Goal: Transaction & Acquisition: Obtain resource

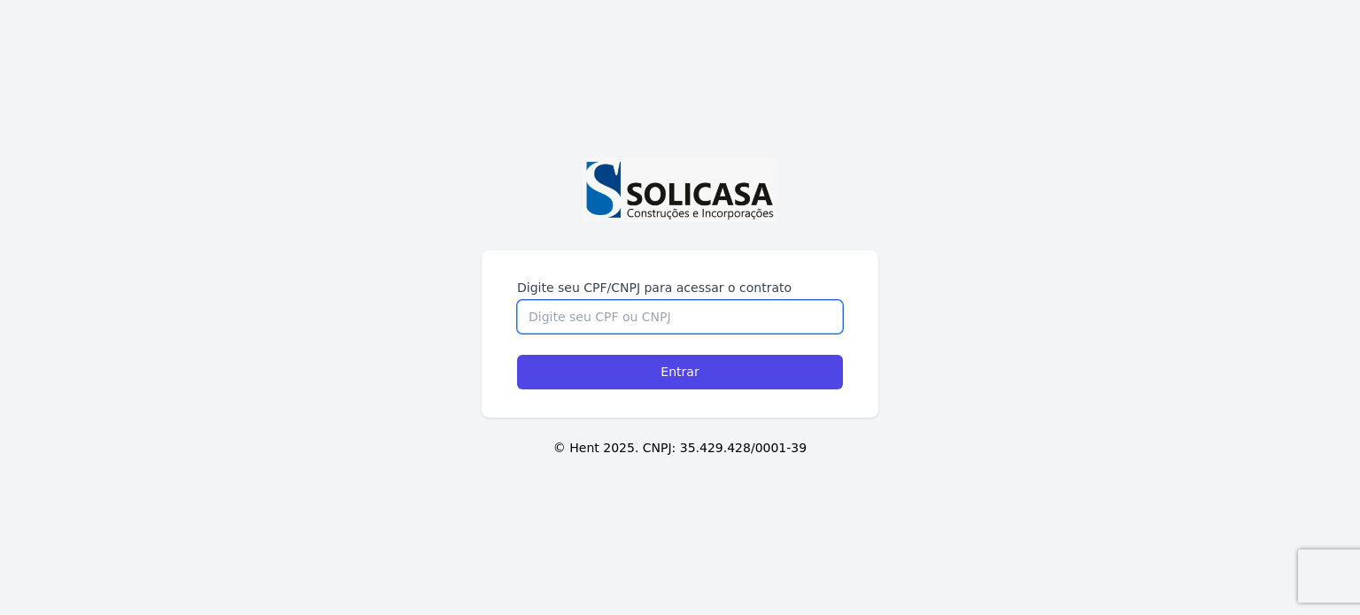
click at [666, 314] on input "Digite seu CPF/CNPJ para acessar o contrato" at bounding box center [680, 317] width 326 height 34
type input "10546830935"
click at [517, 355] on input "Entrar" at bounding box center [680, 372] width 326 height 35
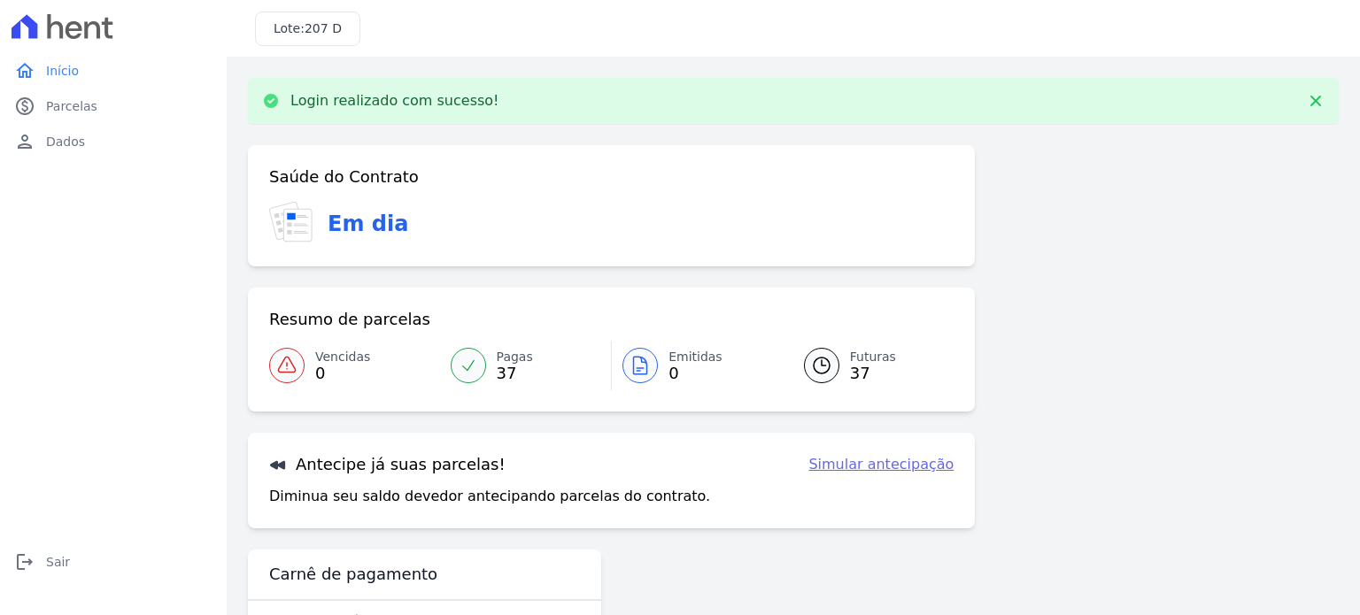
click at [307, 225] on icon at bounding box center [297, 226] width 27 height 32
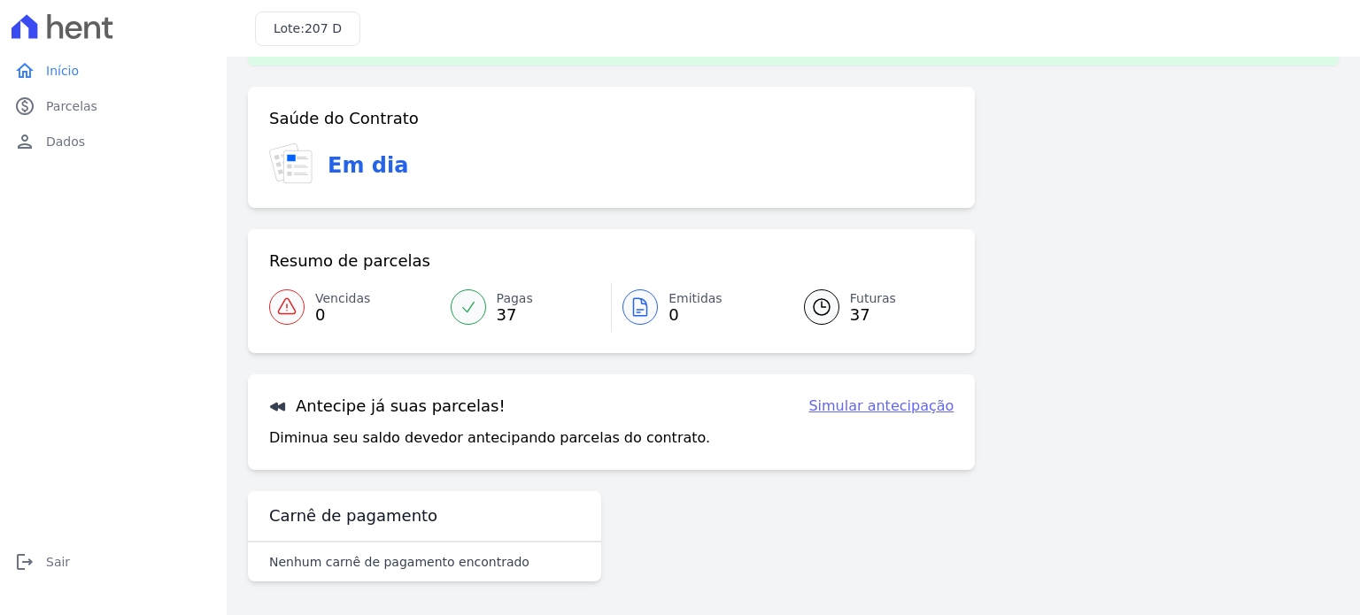
scroll to position [59, 0]
click at [290, 318] on div at bounding box center [286, 306] width 35 height 35
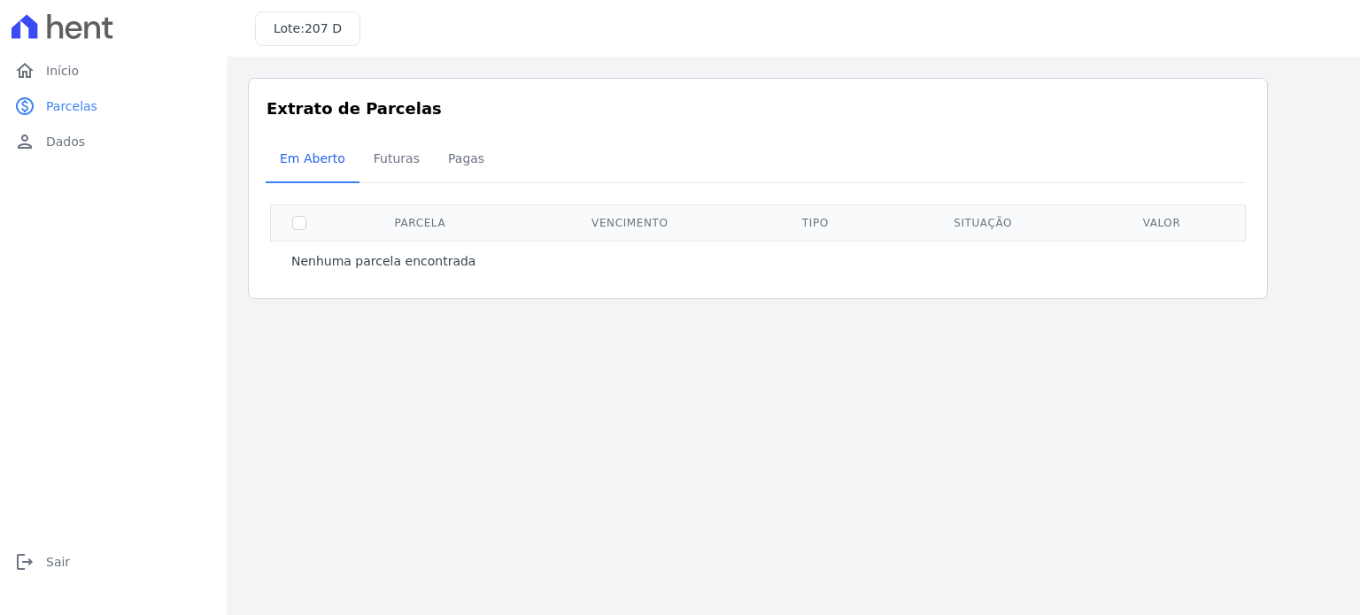
click at [81, 41] on div at bounding box center [113, 26] width 213 height 53
click at [50, 78] on span "Início" at bounding box center [62, 71] width 33 height 18
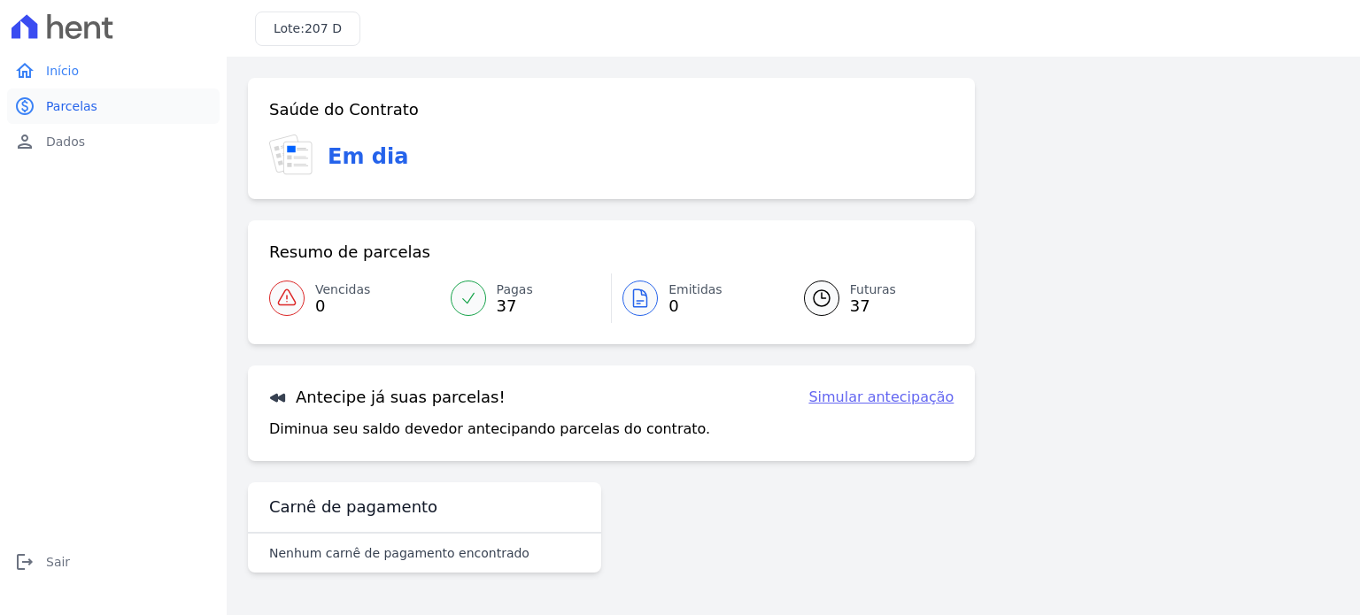
click at [71, 116] on link "paid Parcelas" at bounding box center [113, 106] width 213 height 35
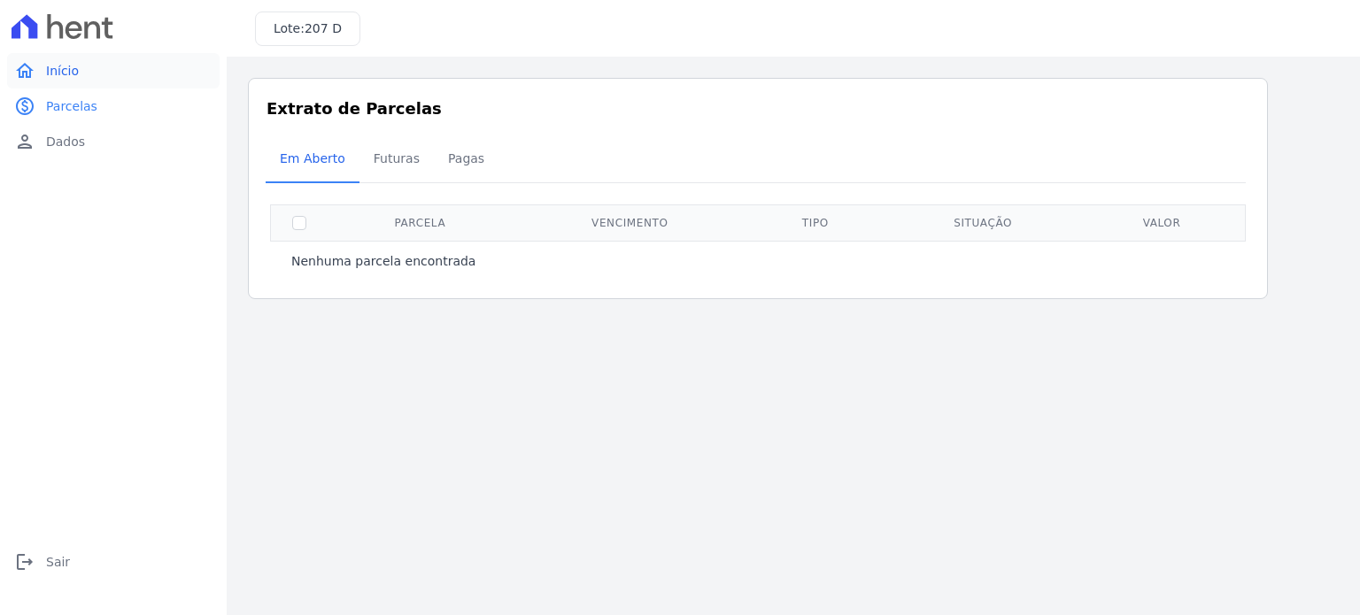
click at [74, 74] on span "Início" at bounding box center [62, 71] width 33 height 18
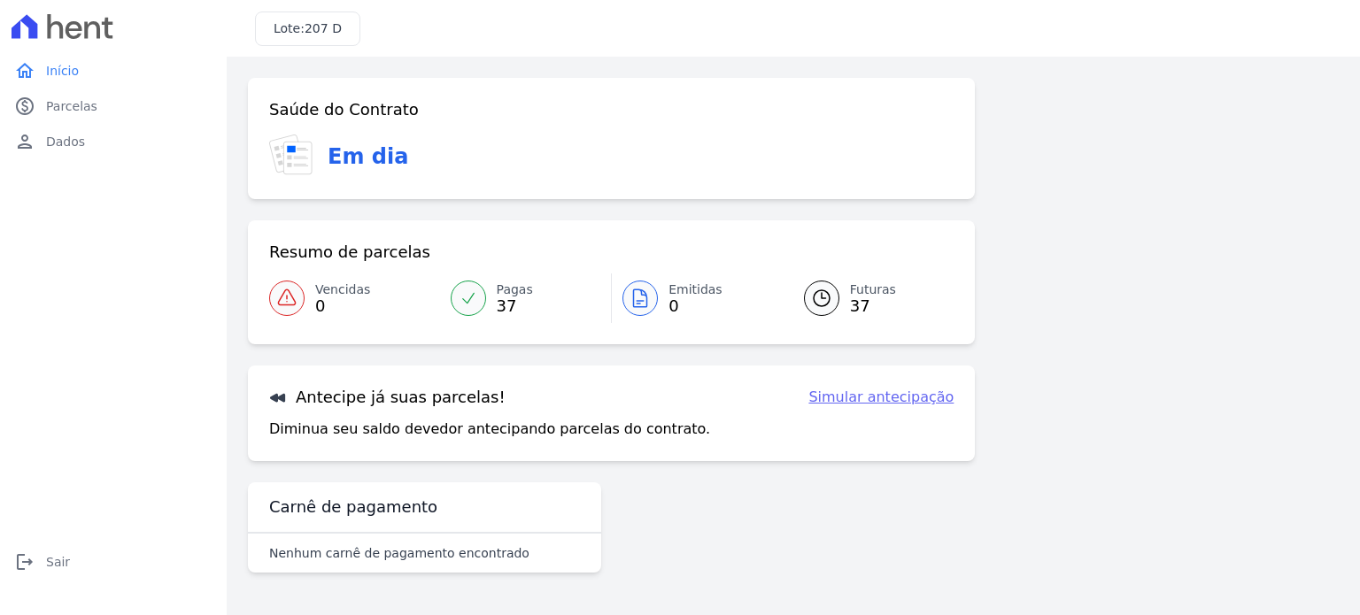
click at [507, 300] on span "37" at bounding box center [515, 306] width 36 height 14
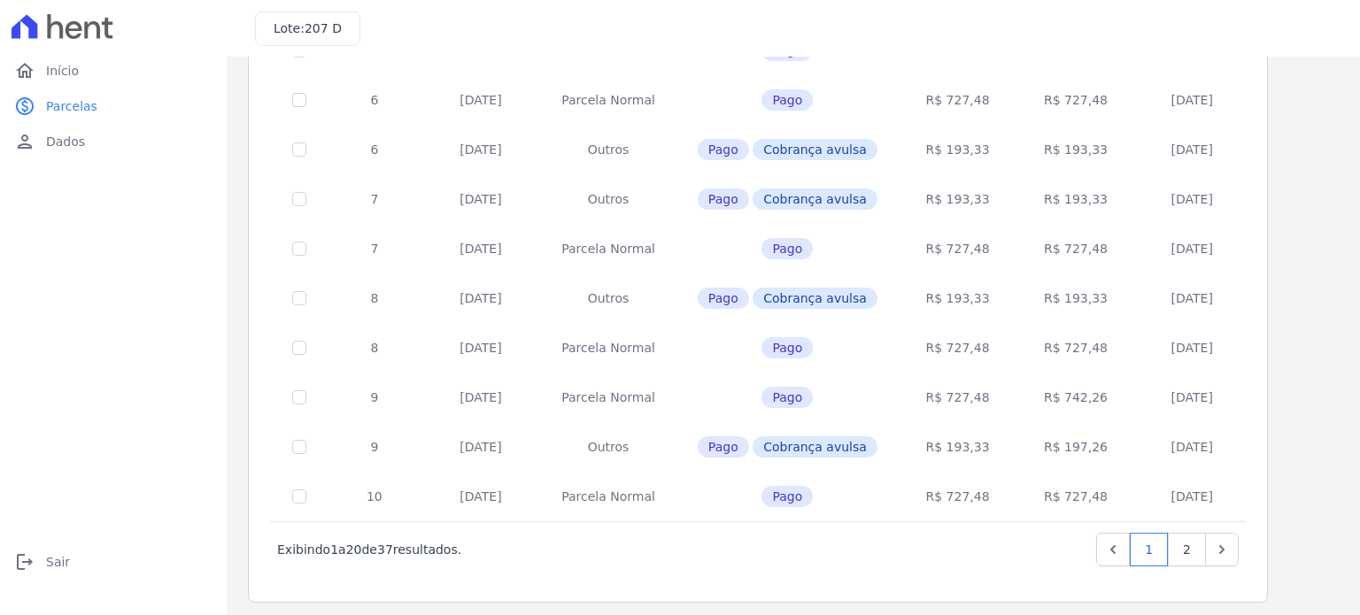
scroll to position [732, 0]
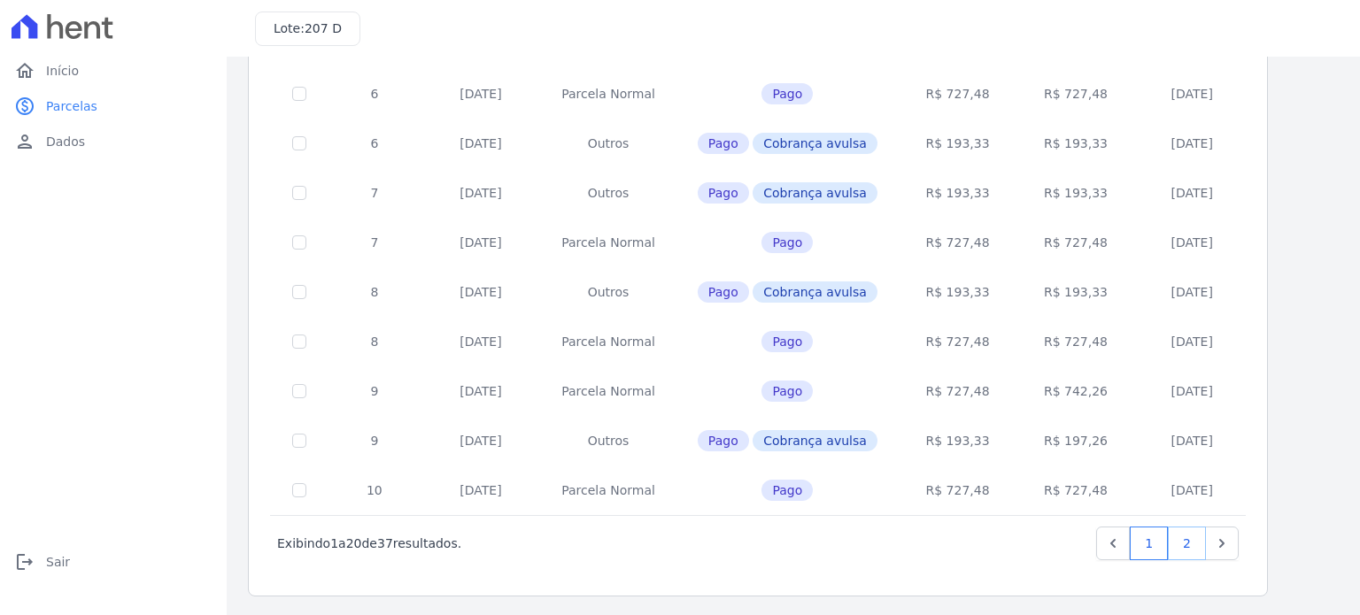
click at [1190, 534] on link "2" at bounding box center [1187, 544] width 38 height 34
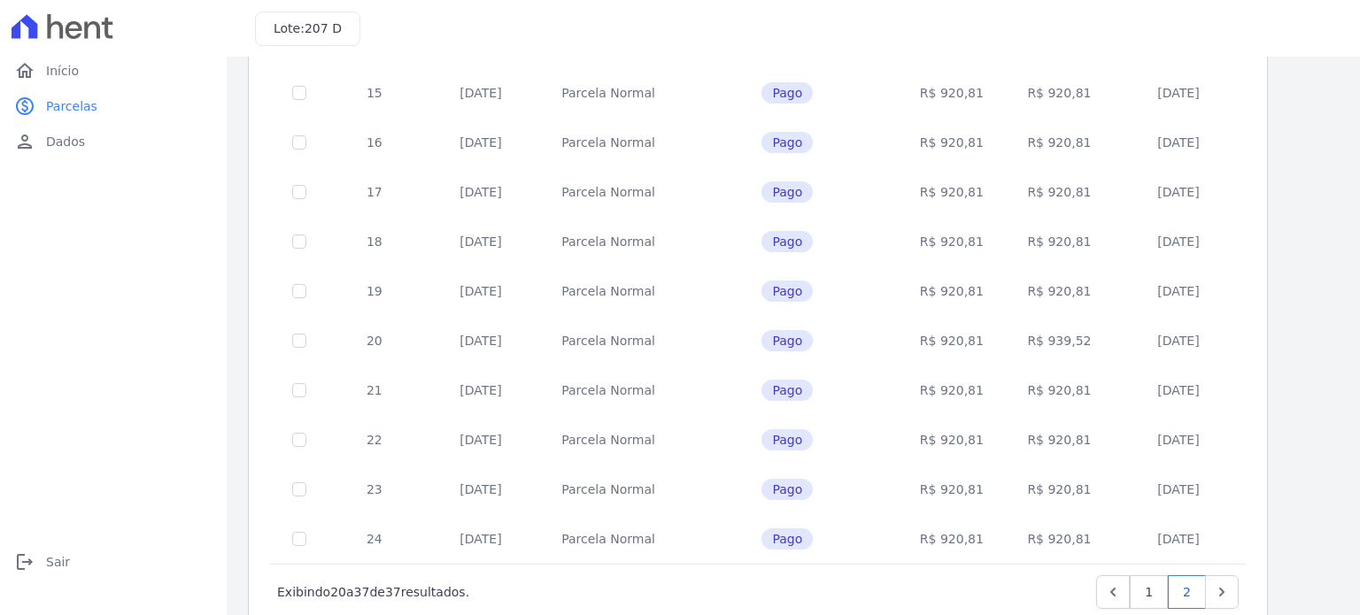
scroll to position [569, 0]
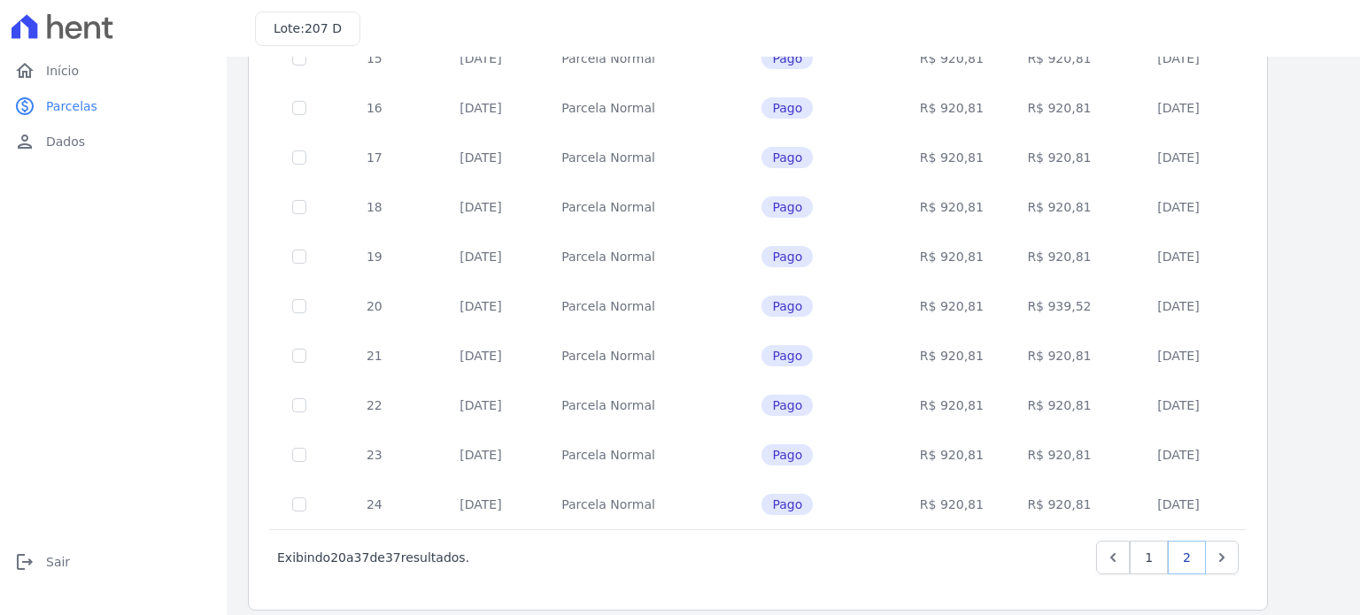
click at [1192, 542] on link "2" at bounding box center [1187, 558] width 38 height 34
click at [1219, 549] on icon "Next" at bounding box center [1222, 558] width 18 height 18
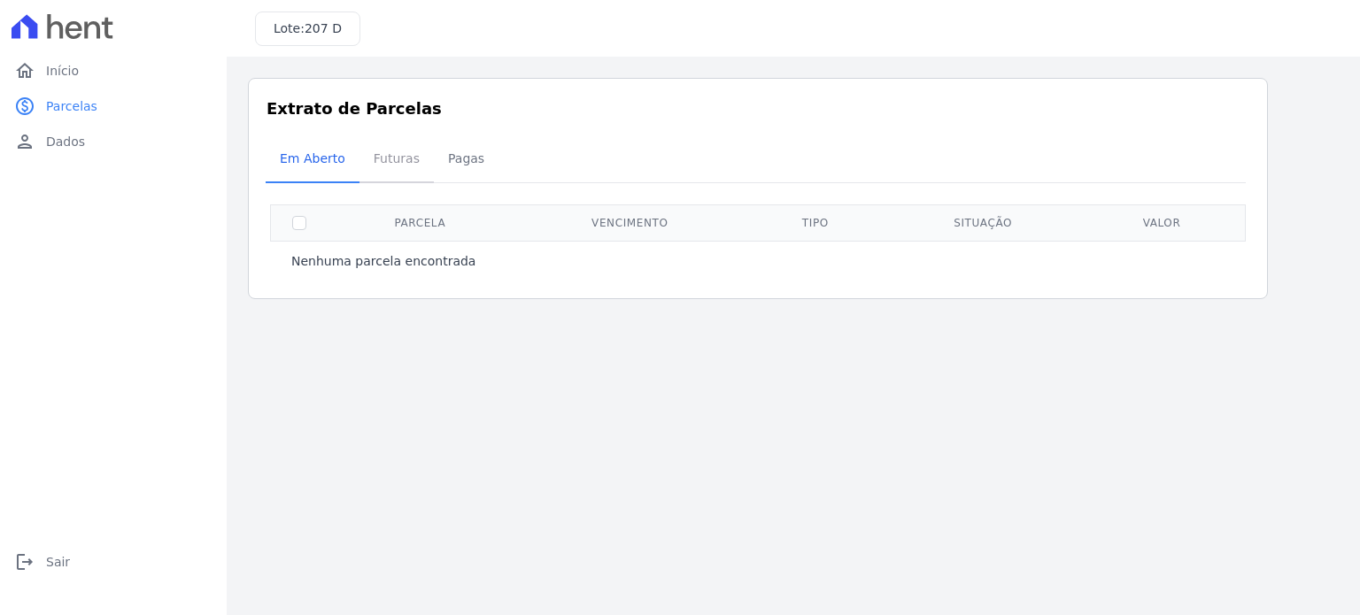
click at [374, 176] on span "Futuras" at bounding box center [396, 158] width 67 height 35
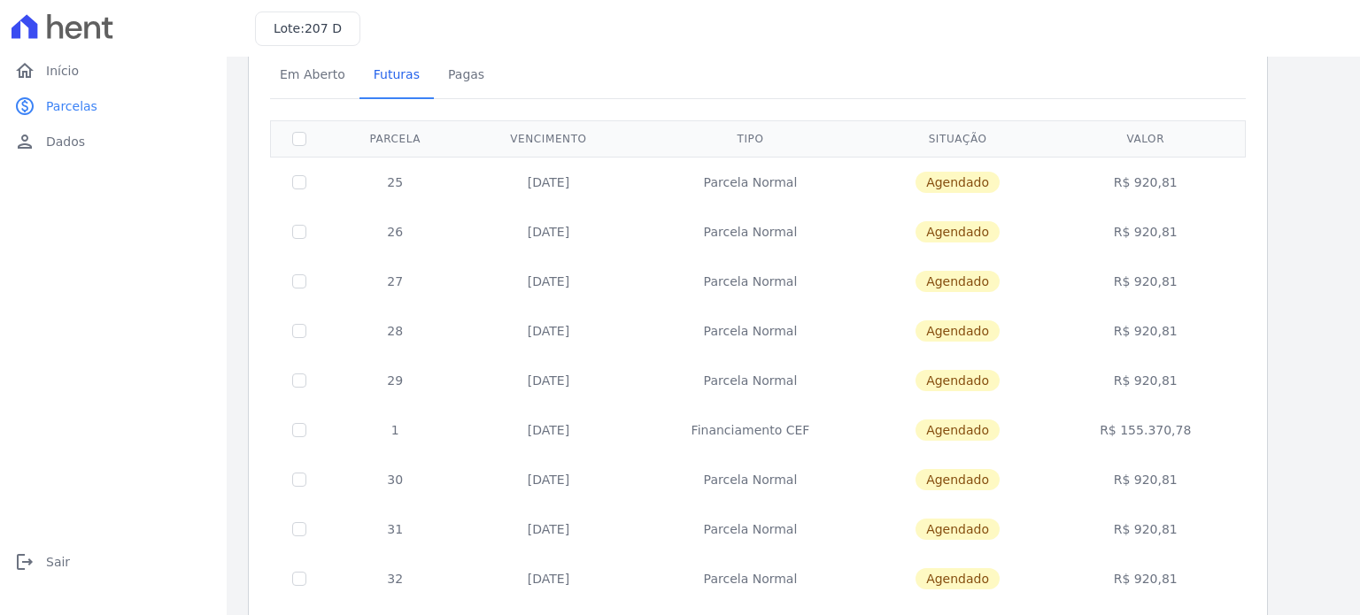
scroll to position [89, 0]
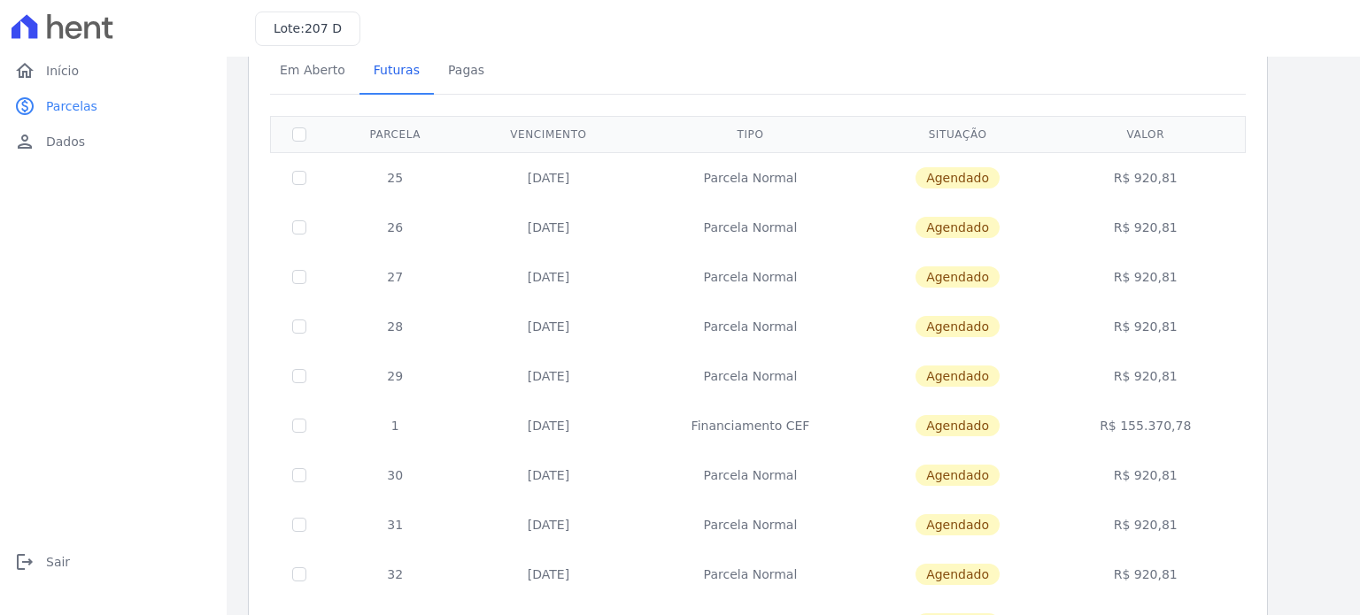
click at [970, 177] on span "Agendado" at bounding box center [958, 177] width 84 height 21
click at [531, 172] on td "[DATE]" at bounding box center [549, 177] width 172 height 50
click at [297, 179] on input "checkbox" at bounding box center [299, 178] width 14 height 14
checkbox input "true"
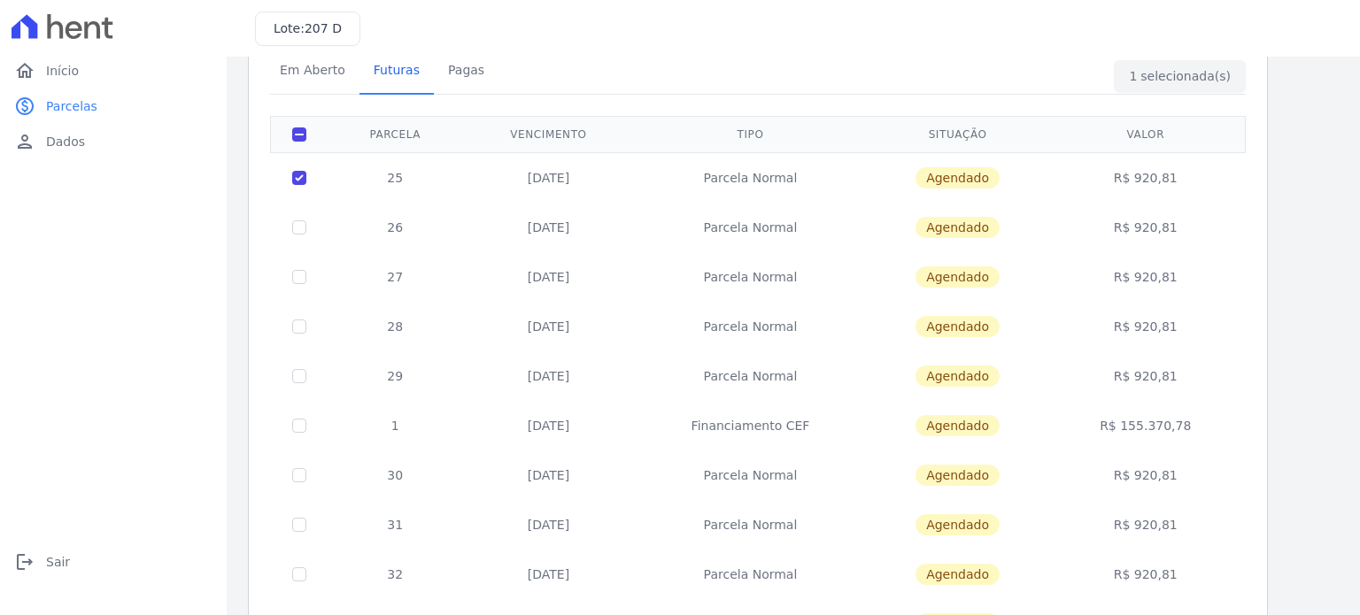
click at [956, 182] on span "Agendado" at bounding box center [958, 177] width 84 height 21
click at [610, 162] on td "[DATE]" at bounding box center [549, 177] width 172 height 50
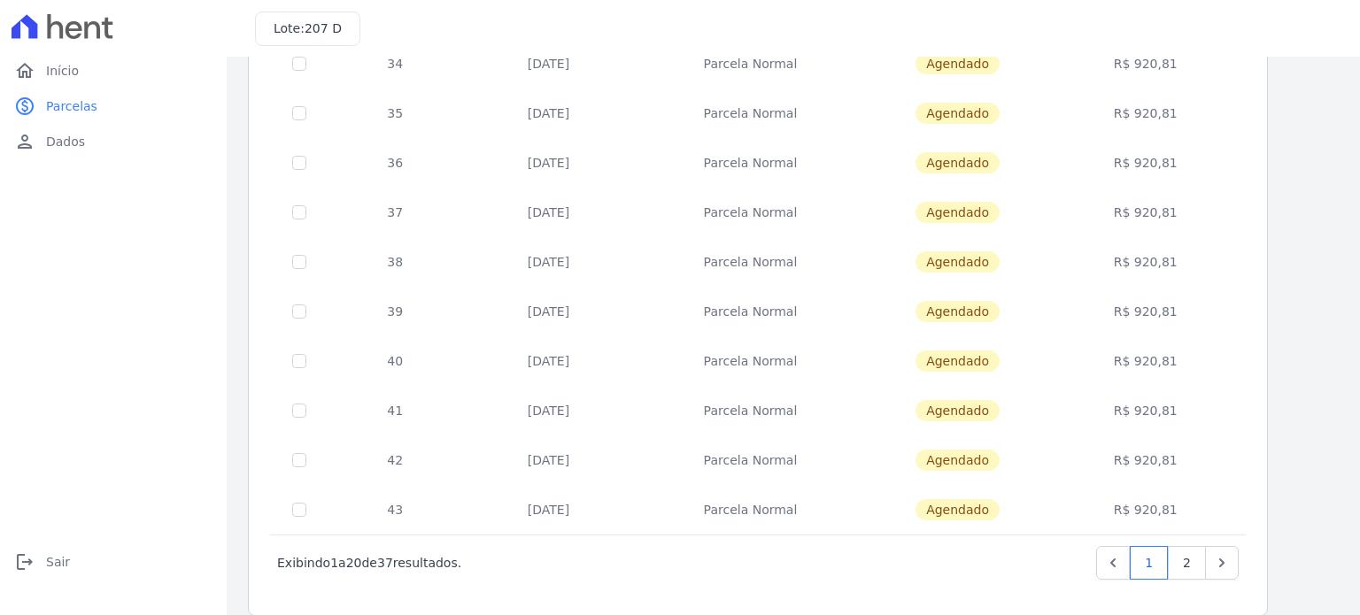
scroll to position [718, 0]
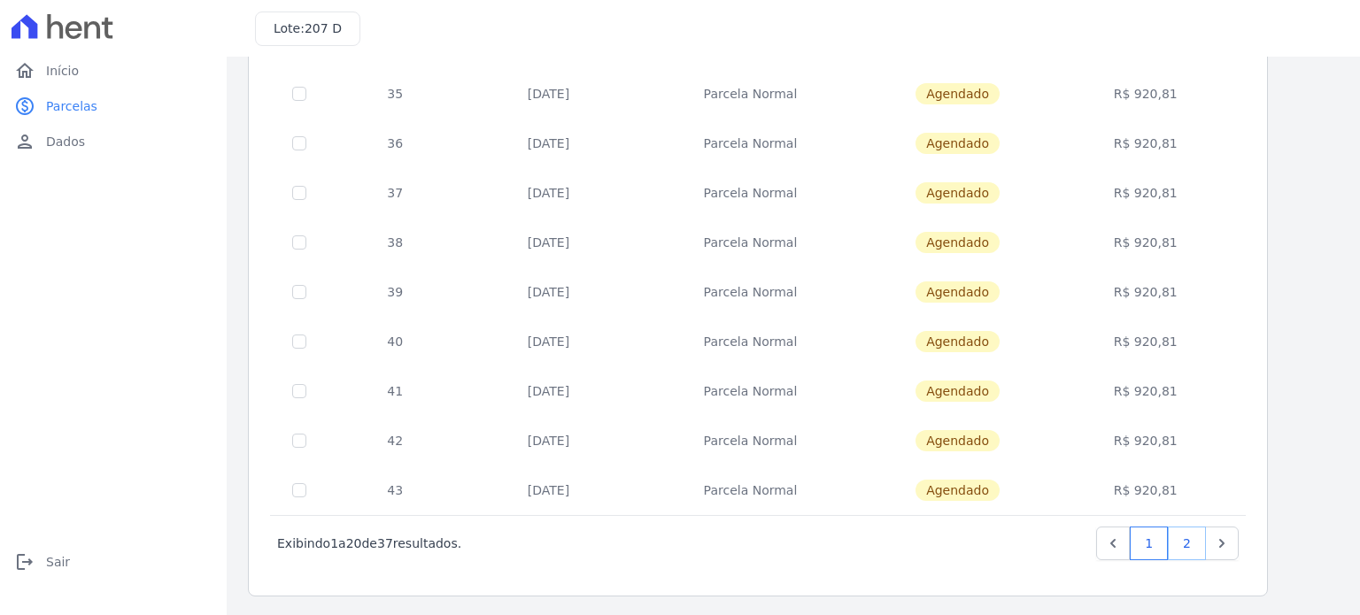
click at [1190, 541] on link "2" at bounding box center [1187, 544] width 38 height 34
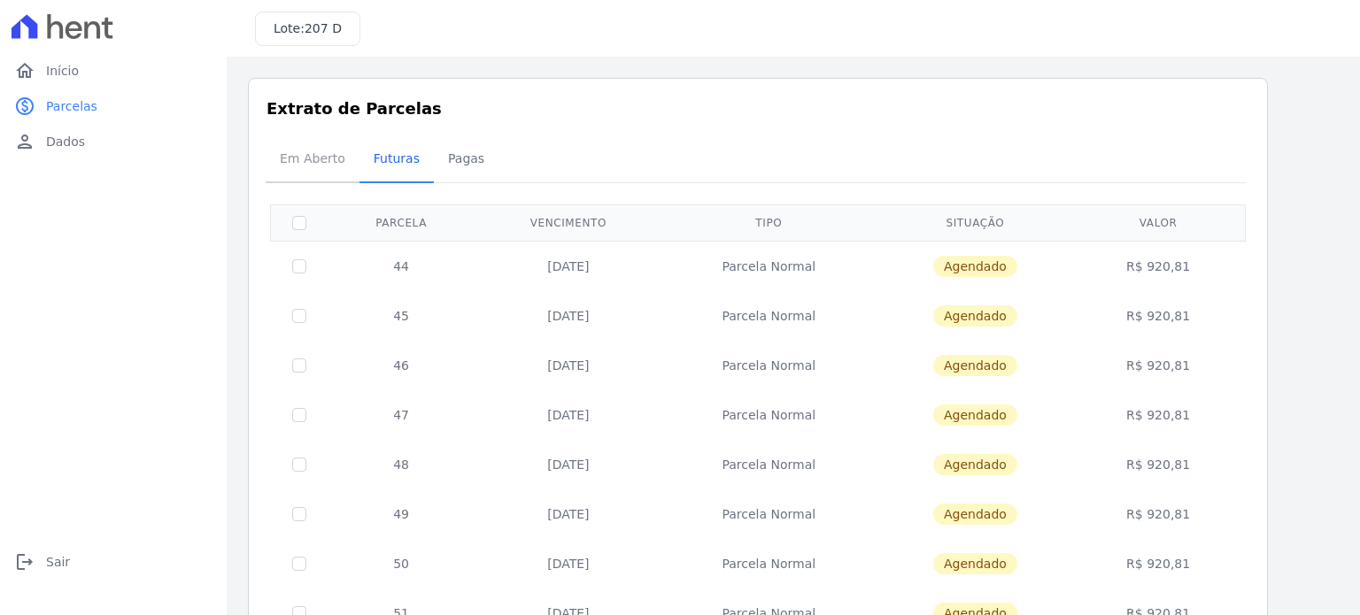
click at [309, 166] on span "Em Aberto" at bounding box center [312, 158] width 87 height 35
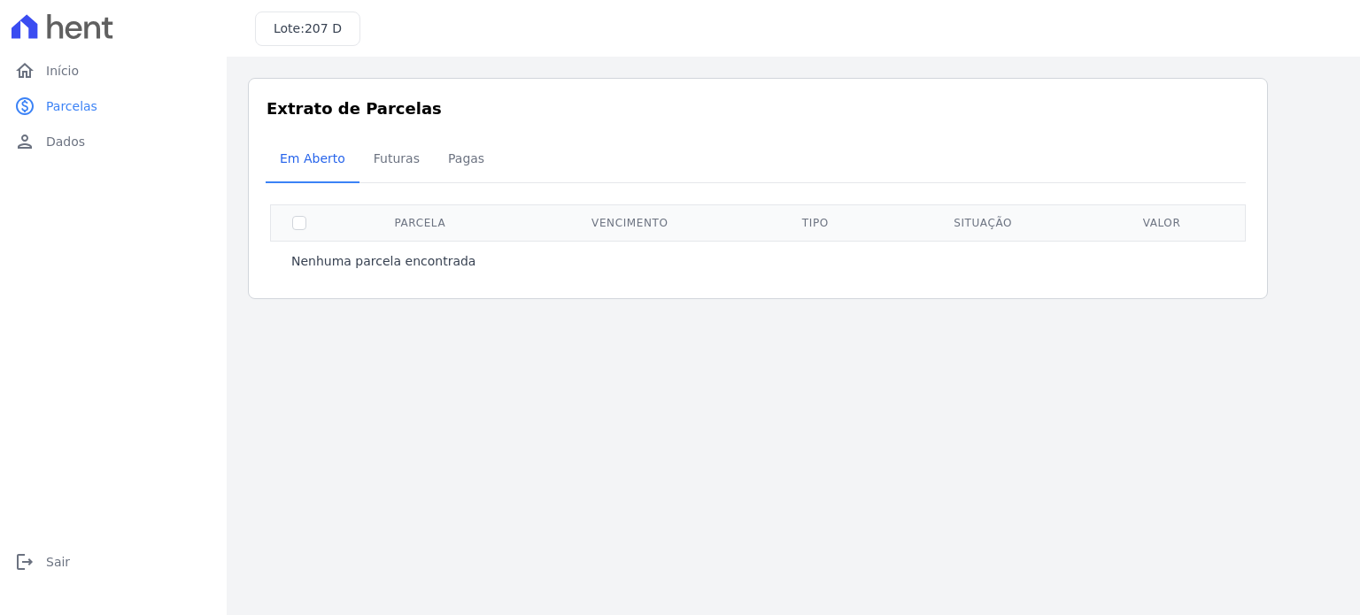
click at [398, 239] on th "Parcela" at bounding box center [420, 223] width 185 height 36
drag, startPoint x: 411, startPoint y: 257, endPoint x: 419, endPoint y: 246, distance: 13.3
click at [413, 257] on p "Nenhuma parcela encontrada" at bounding box center [383, 261] width 184 height 18
click at [372, 162] on span "Futuras" at bounding box center [396, 158] width 67 height 35
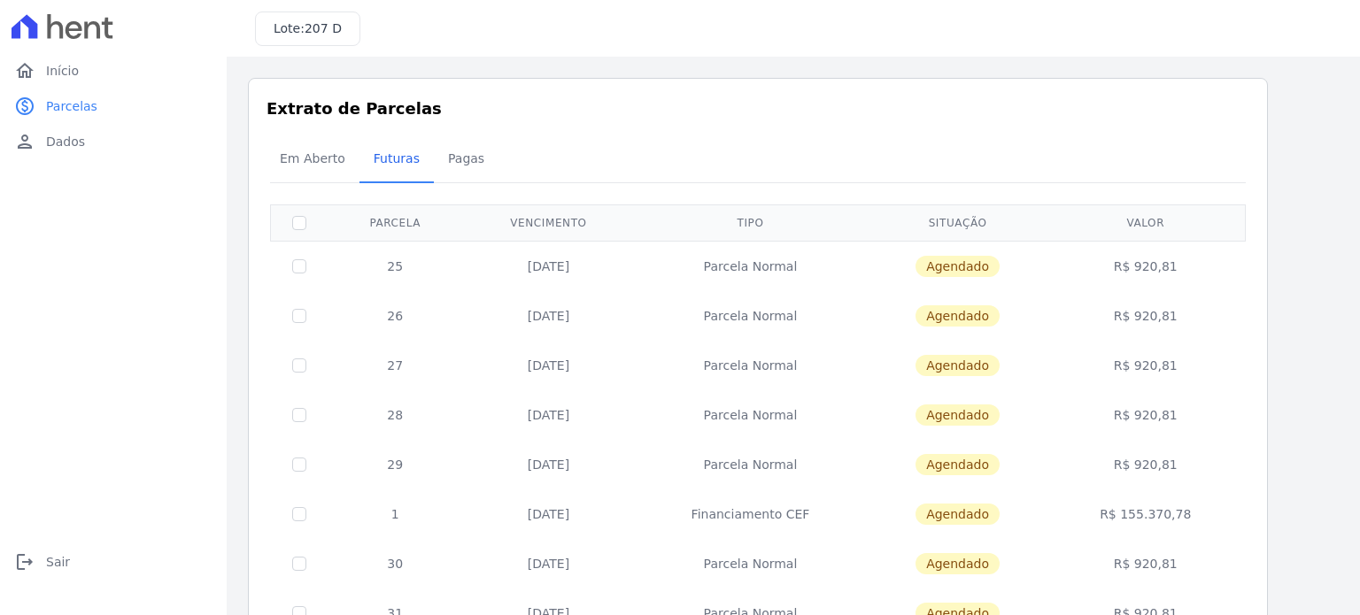
click at [762, 268] on td "Parcela Normal" at bounding box center [750, 266] width 232 height 50
click at [294, 263] on input "checkbox" at bounding box center [299, 266] width 14 height 14
checkbox input "true"
click at [1168, 171] on div "Em Aberto Futuras [GEOGRAPHIC_DATA]" at bounding box center [758, 159] width 985 height 43
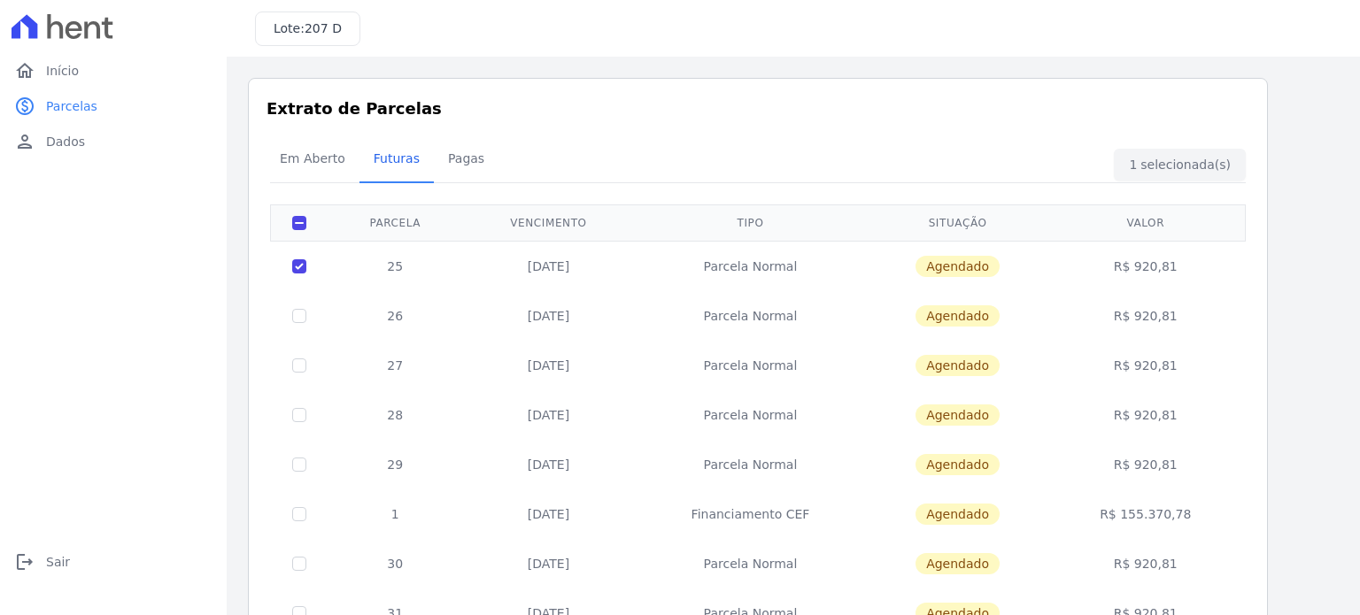
drag, startPoint x: 430, startPoint y: 329, endPoint x: 494, endPoint y: 317, distance: 65.0
click at [437, 329] on td "26" at bounding box center [395, 316] width 135 height 50
click at [844, 273] on td "Parcela Normal" at bounding box center [750, 266] width 232 height 50
click at [988, 252] on td "Agendado" at bounding box center [958, 266] width 182 height 50
click at [979, 268] on span "Agendado" at bounding box center [958, 266] width 84 height 21
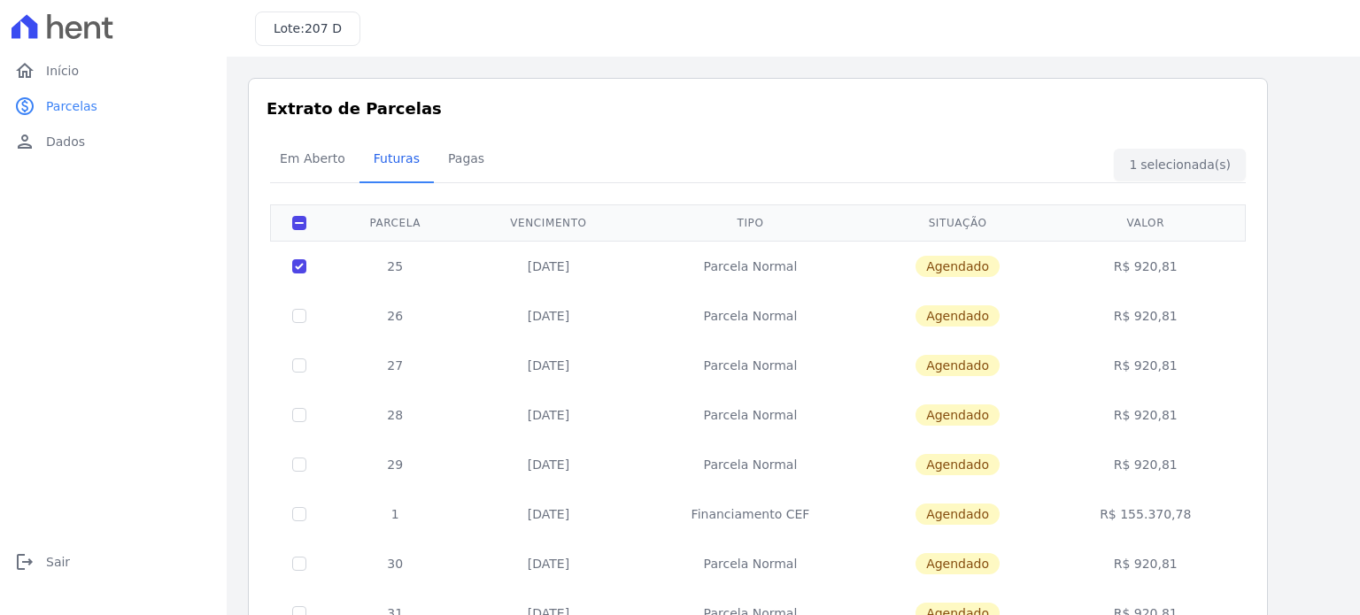
click at [620, 265] on td "[DATE]" at bounding box center [549, 266] width 172 height 50
click at [514, 267] on td "[DATE]" at bounding box center [549, 266] width 172 height 50
click at [976, 258] on span "Agendado" at bounding box center [958, 266] width 84 height 21
click at [1246, 160] on div "Em Aberto Futuras [GEOGRAPHIC_DATA]" at bounding box center [758, 159] width 985 height 43
drag, startPoint x: 1077, startPoint y: 438, endPoint x: 996, endPoint y: 372, distance: 104.4
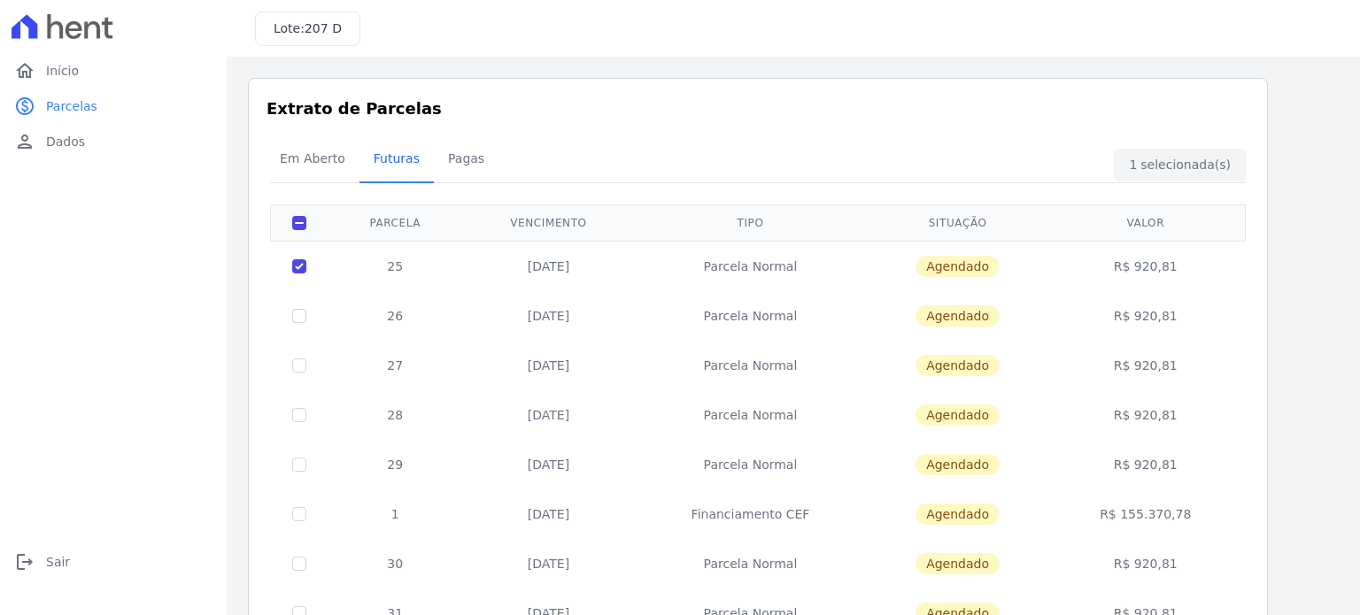
click at [1074, 440] on td "R$ 920,81" at bounding box center [1145, 465] width 193 height 50
click at [816, 277] on td "Parcela Normal" at bounding box center [750, 266] width 232 height 50
drag, startPoint x: 529, startPoint y: 232, endPoint x: 308, endPoint y: 247, distance: 221.0
click at [528, 232] on th "Vencimento" at bounding box center [549, 223] width 172 height 36
click at [289, 247] on td at bounding box center [300, 266] width 58 height 50
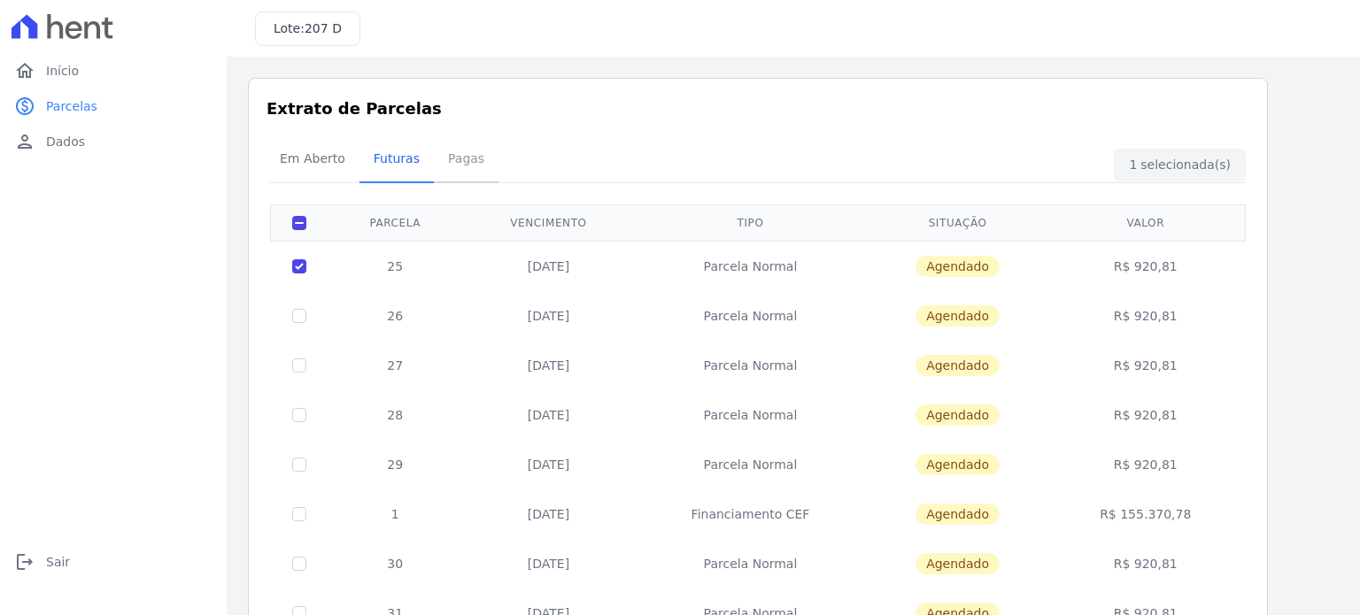
click at [460, 170] on span "Pagas" at bounding box center [466, 158] width 58 height 35
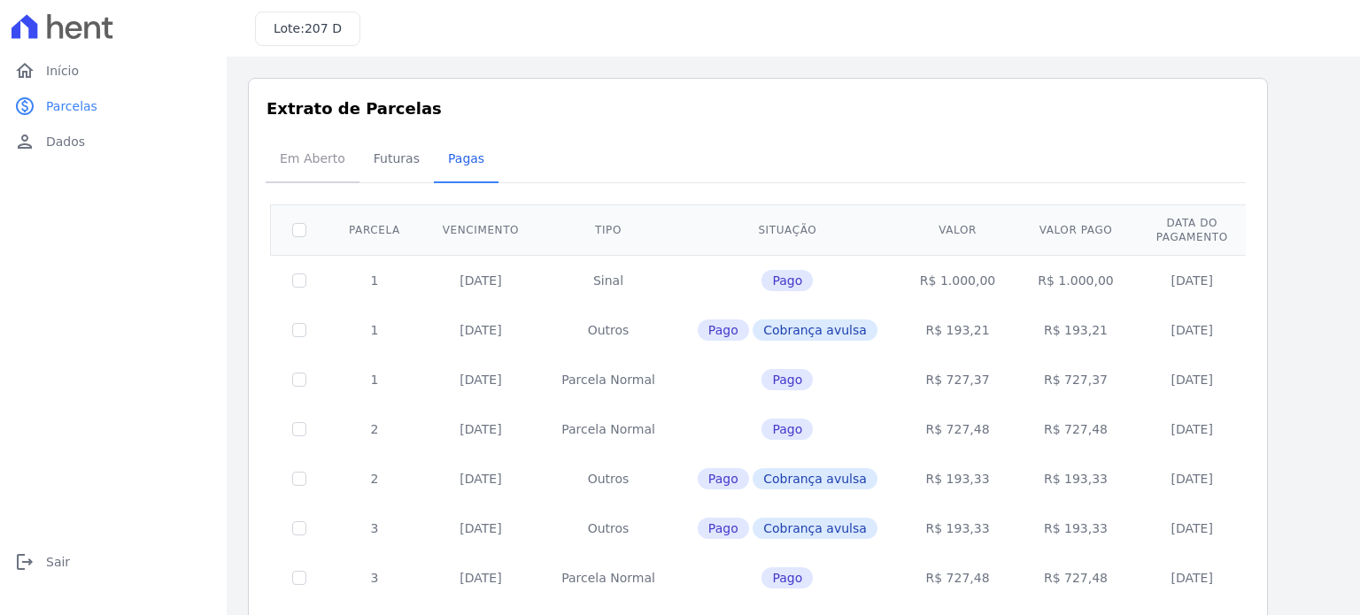
click at [326, 165] on span "Em Aberto" at bounding box center [312, 158] width 87 height 35
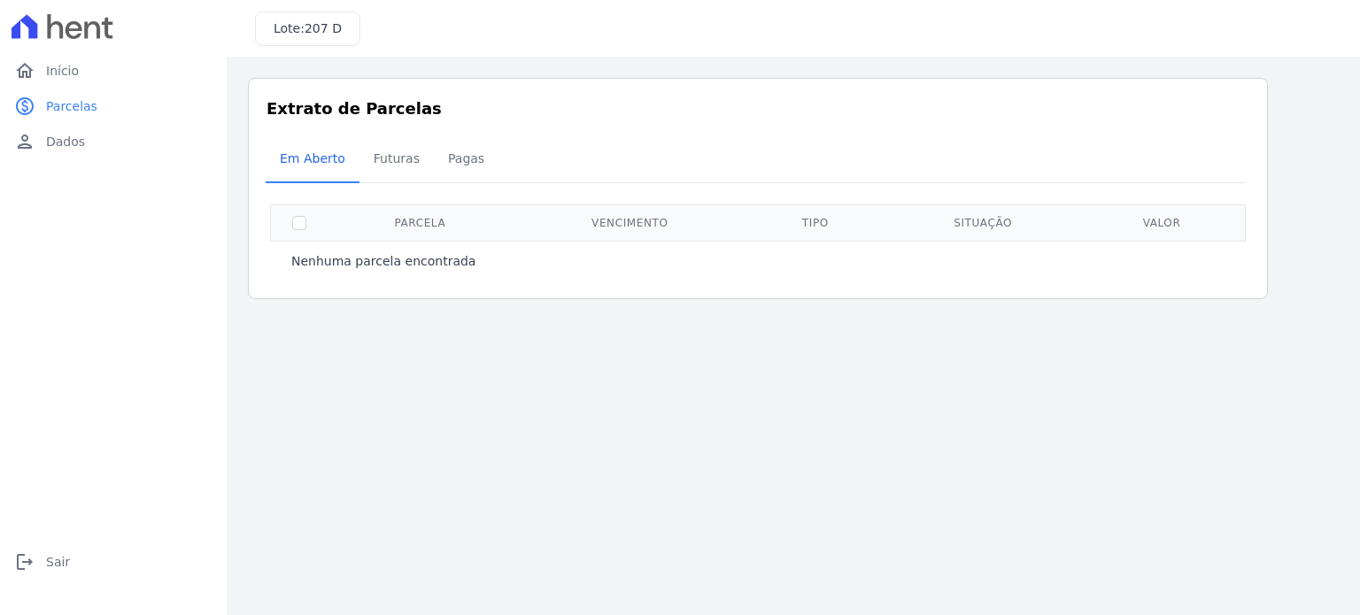
click at [89, 13] on div at bounding box center [113, 26] width 213 height 53
click at [45, 76] on link "home Início" at bounding box center [113, 70] width 213 height 35
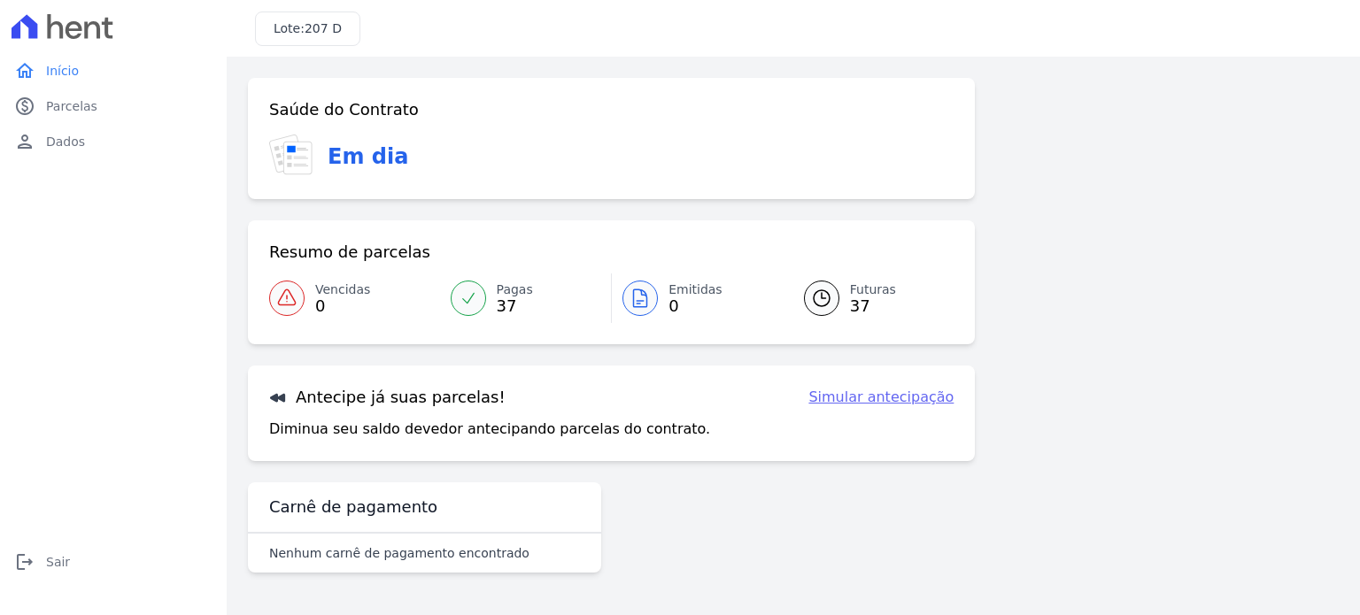
click at [400, 507] on h3 "Carnê de pagamento" at bounding box center [353, 507] width 168 height 21
click at [900, 398] on link "Simular antecipação" at bounding box center [881, 397] width 145 height 21
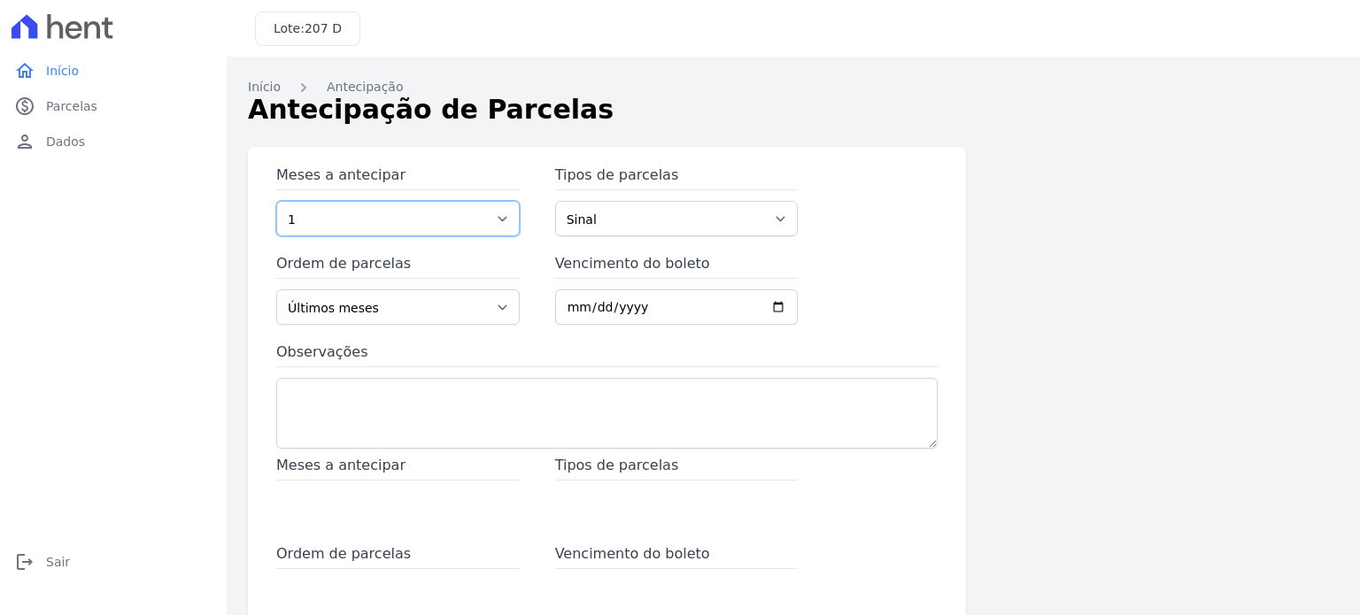
click at [430, 227] on select "1 2 3 4 5 6 7 8 9 10 11 12 13 14 15 16 17 18 19 20 21 22 23 24 25 26 27 28 29 3…" at bounding box center [398, 218] width 244 height 35
click at [628, 226] on select "Sinal Outros Parcela Normal Financiamento CEF" at bounding box center [677, 218] width 244 height 35
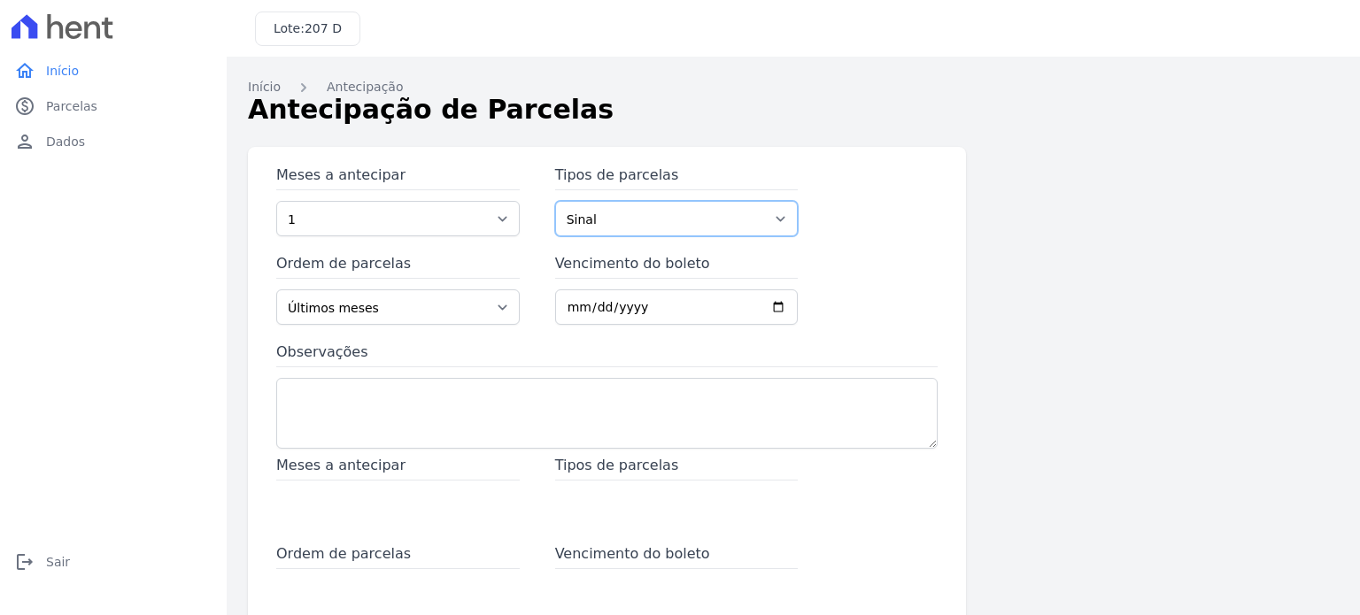
select select "standard"
click at [555, 201] on select "Sinal Outros Parcela Normal Financiamento CEF" at bounding box center [677, 218] width 244 height 35
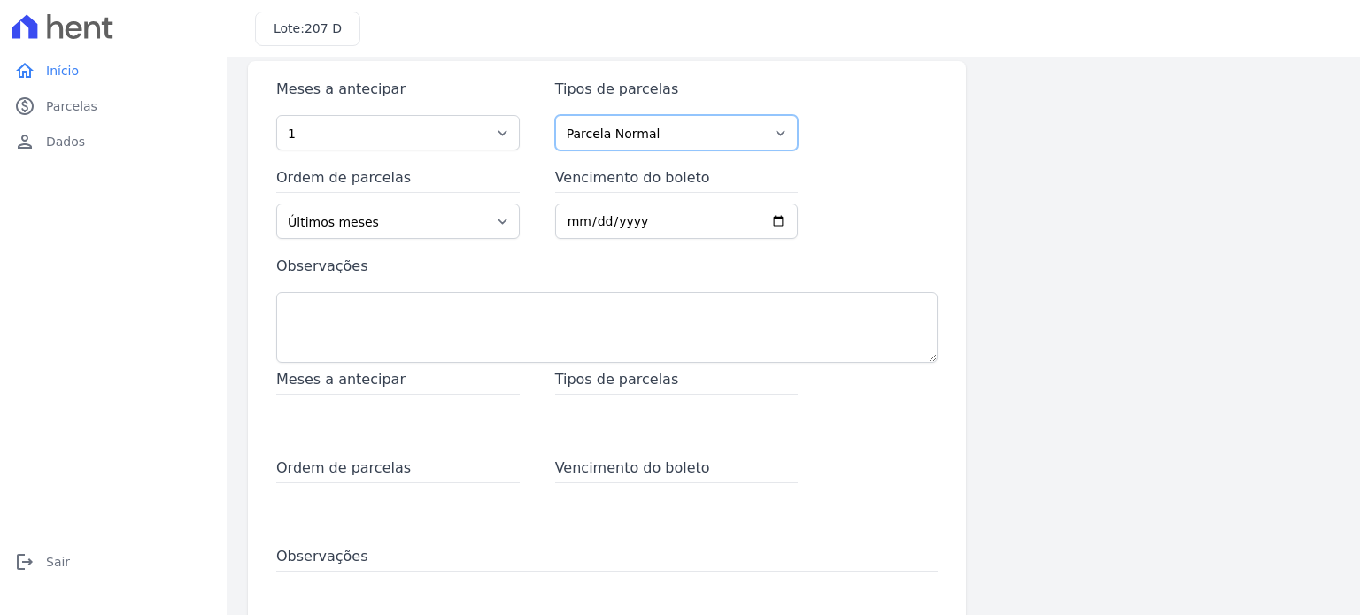
scroll to position [89, 0]
click at [460, 217] on select "Últimos meses Primeiros meses" at bounding box center [398, 218] width 244 height 35
click at [613, 222] on input "Vencimento do boleto" at bounding box center [677, 218] width 244 height 35
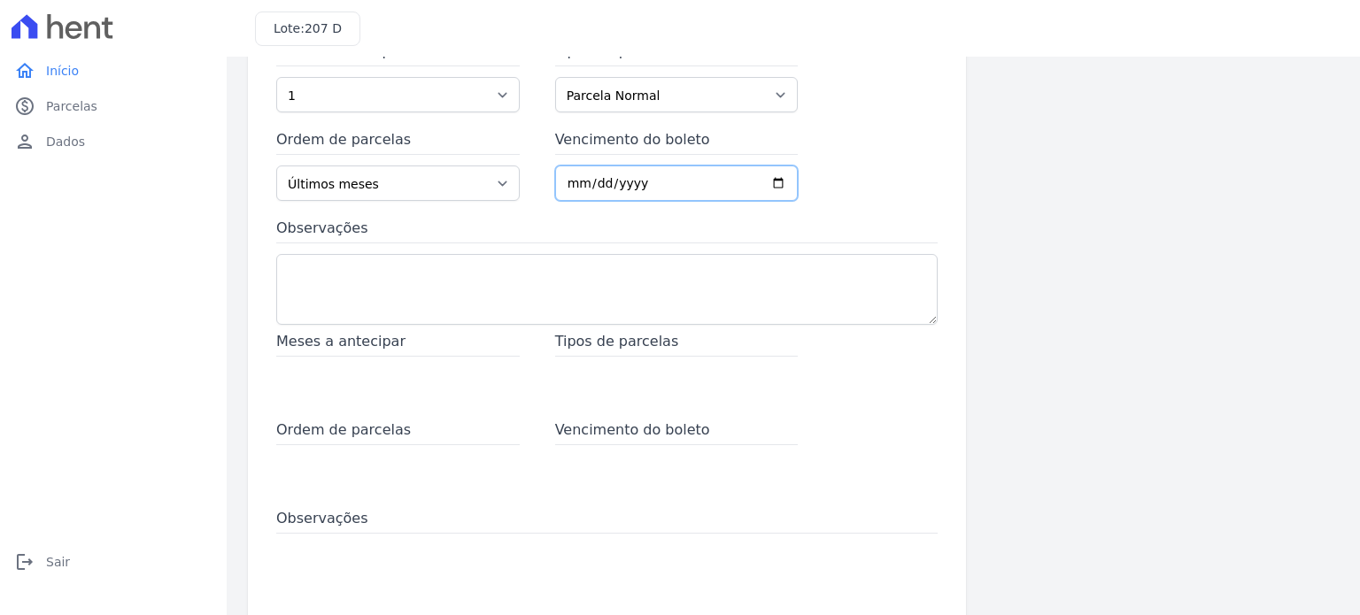
scroll to position [0, 0]
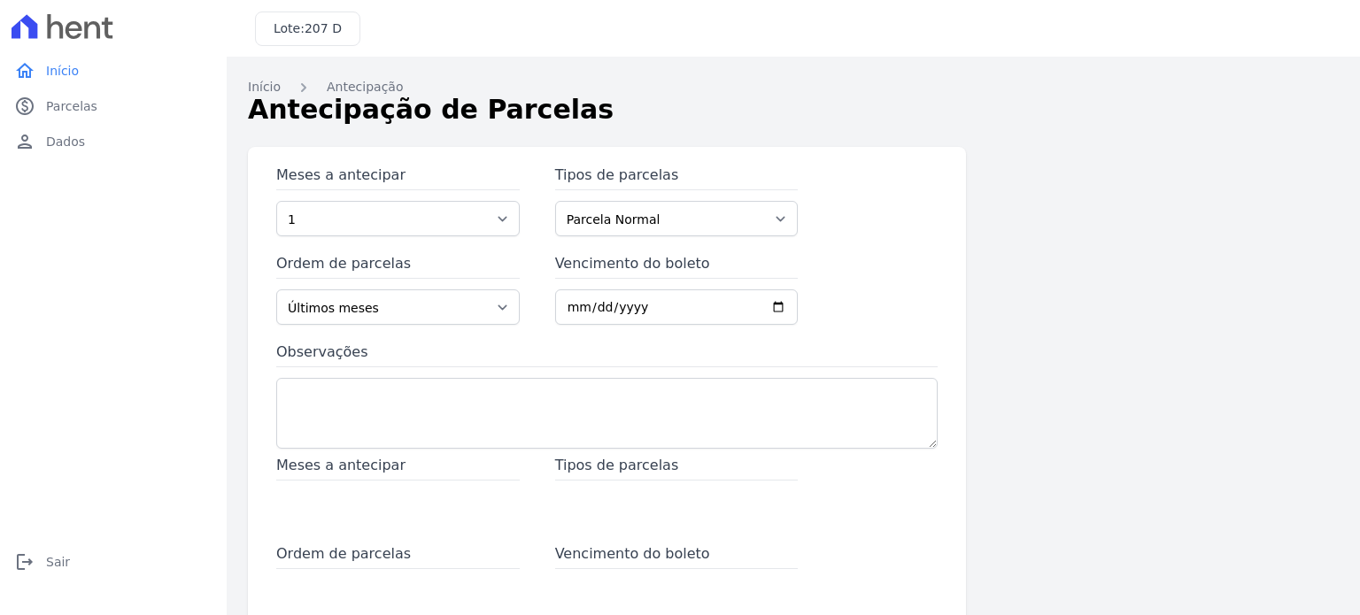
click at [96, 41] on div at bounding box center [113, 26] width 213 height 53
click at [81, 28] on icon at bounding box center [74, 30] width 17 height 18
click at [67, 71] on span "Início" at bounding box center [62, 71] width 33 height 18
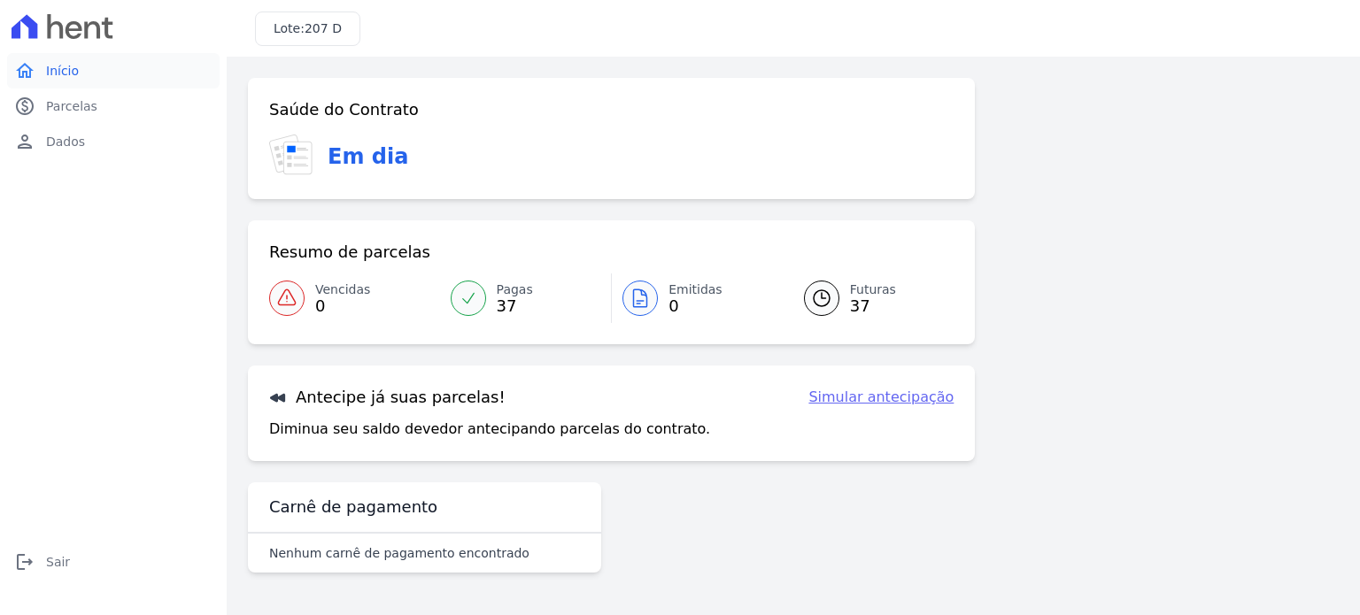
click at [67, 68] on span "Início" at bounding box center [62, 71] width 33 height 18
click at [351, 20] on div "Lote: 207 D" at bounding box center [307, 29] width 105 height 35
click at [330, 25] on span "207 D" at bounding box center [323, 28] width 37 height 14
click at [98, 24] on icon at bounding box center [93, 29] width 16 height 17
click at [64, 66] on span "Início" at bounding box center [62, 71] width 33 height 18
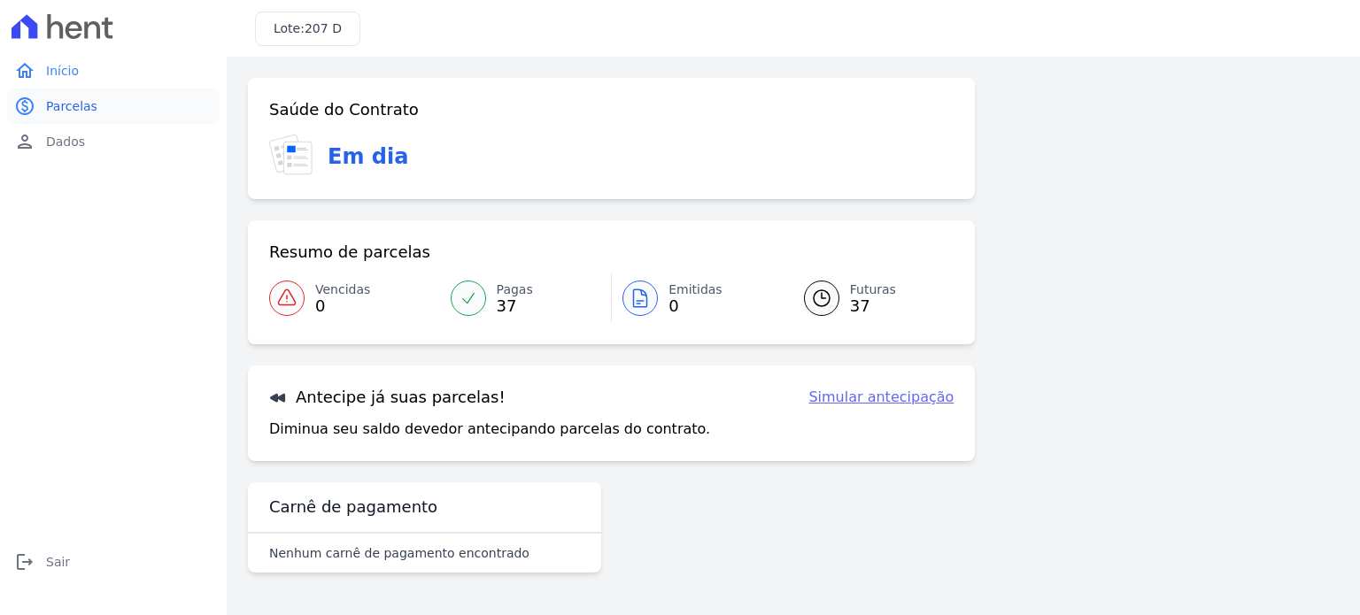
click at [92, 110] on link "paid Parcelas" at bounding box center [113, 106] width 213 height 35
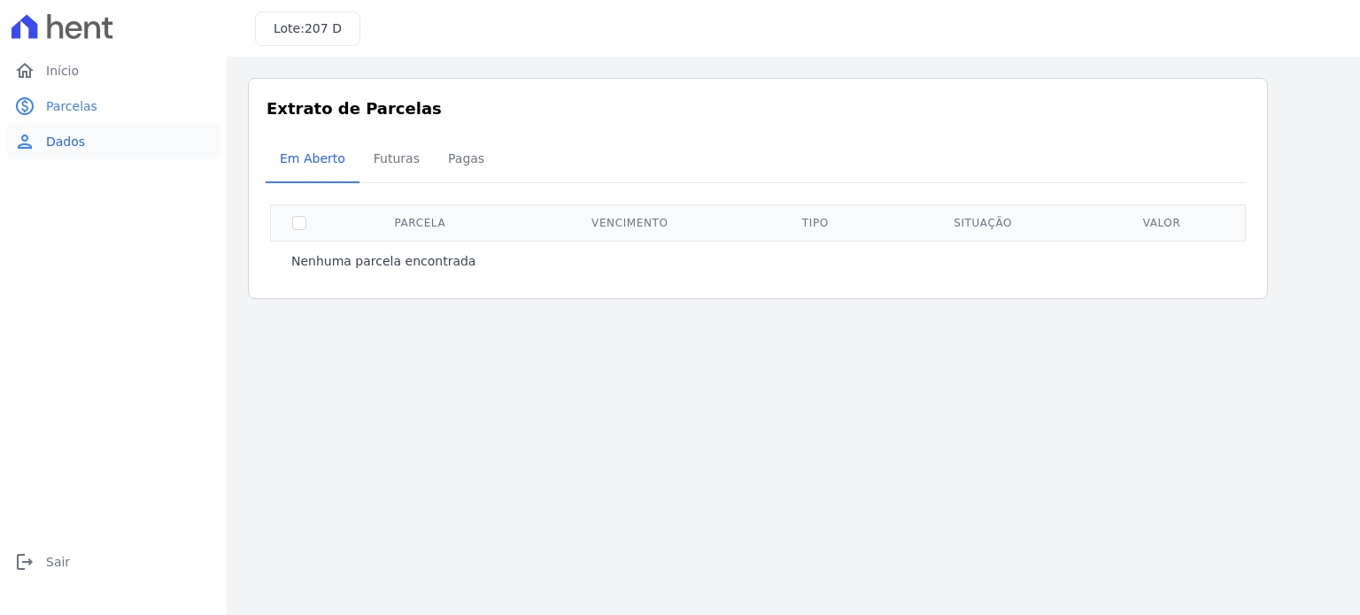
click at [71, 143] on span "Dados" at bounding box center [65, 142] width 39 height 18
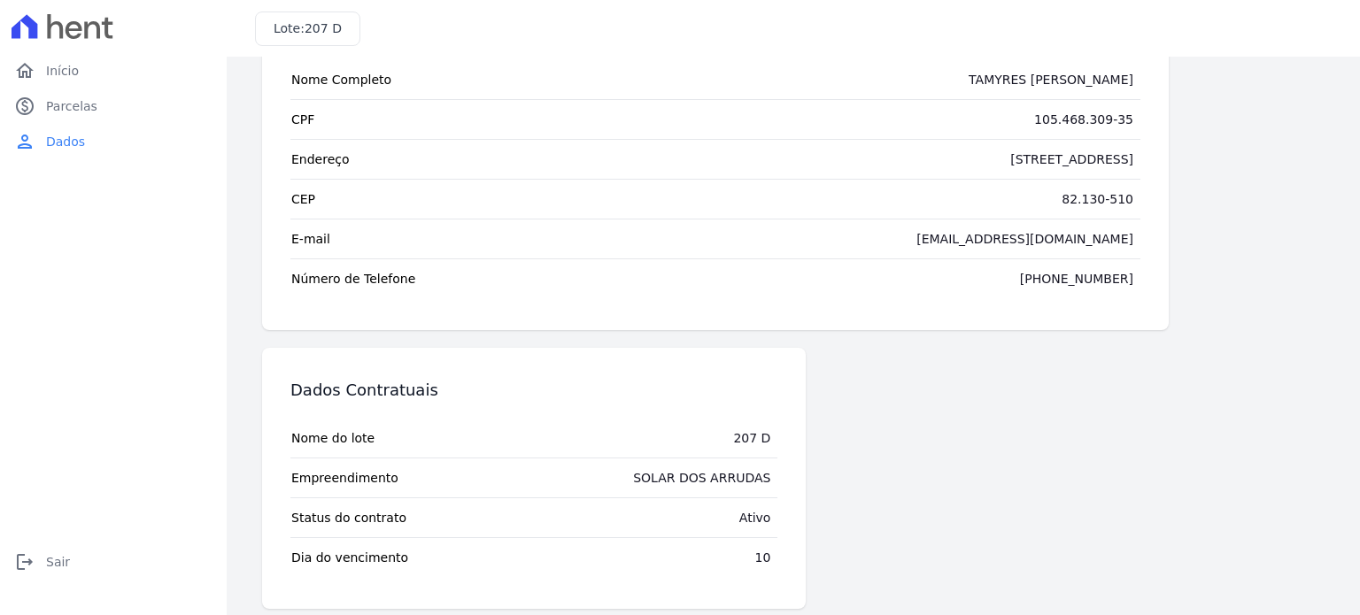
scroll to position [110, 0]
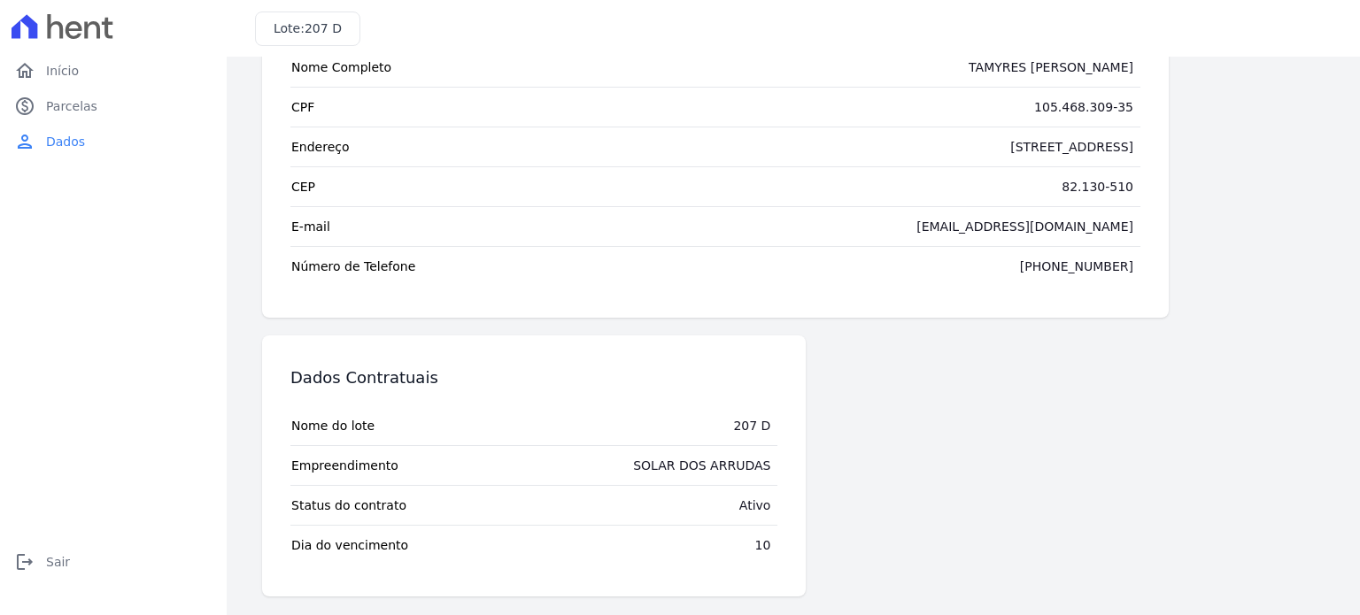
click at [89, 39] on div at bounding box center [113, 26] width 213 height 53
